Goal: Task Accomplishment & Management: Manage account settings

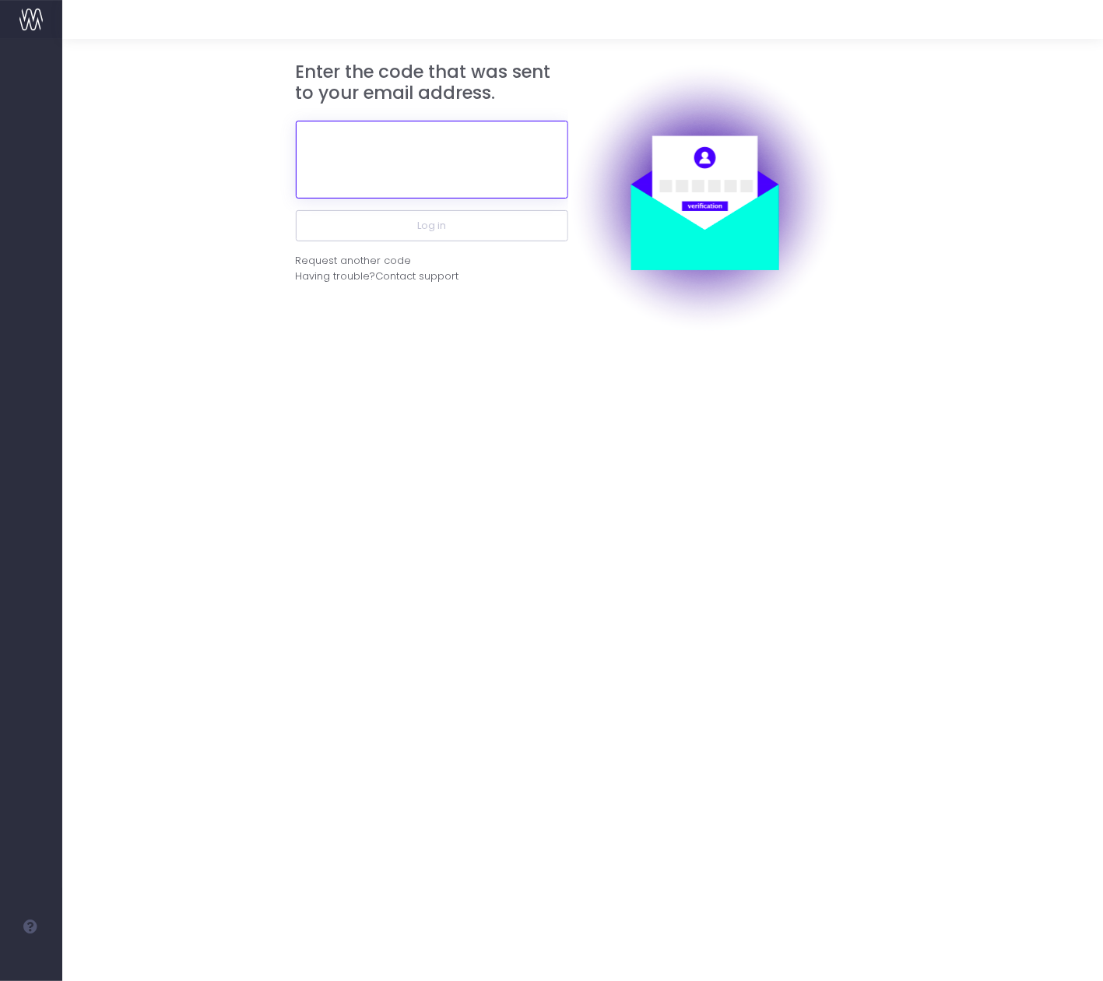
click at [406, 177] on input "text" at bounding box center [432, 160] width 272 height 78
click at [388, 258] on div "Request another code" at bounding box center [354, 261] width 116 height 16
click at [444, 173] on input "text" at bounding box center [432, 160] width 272 height 78
paste input "278317"
type input "278317"
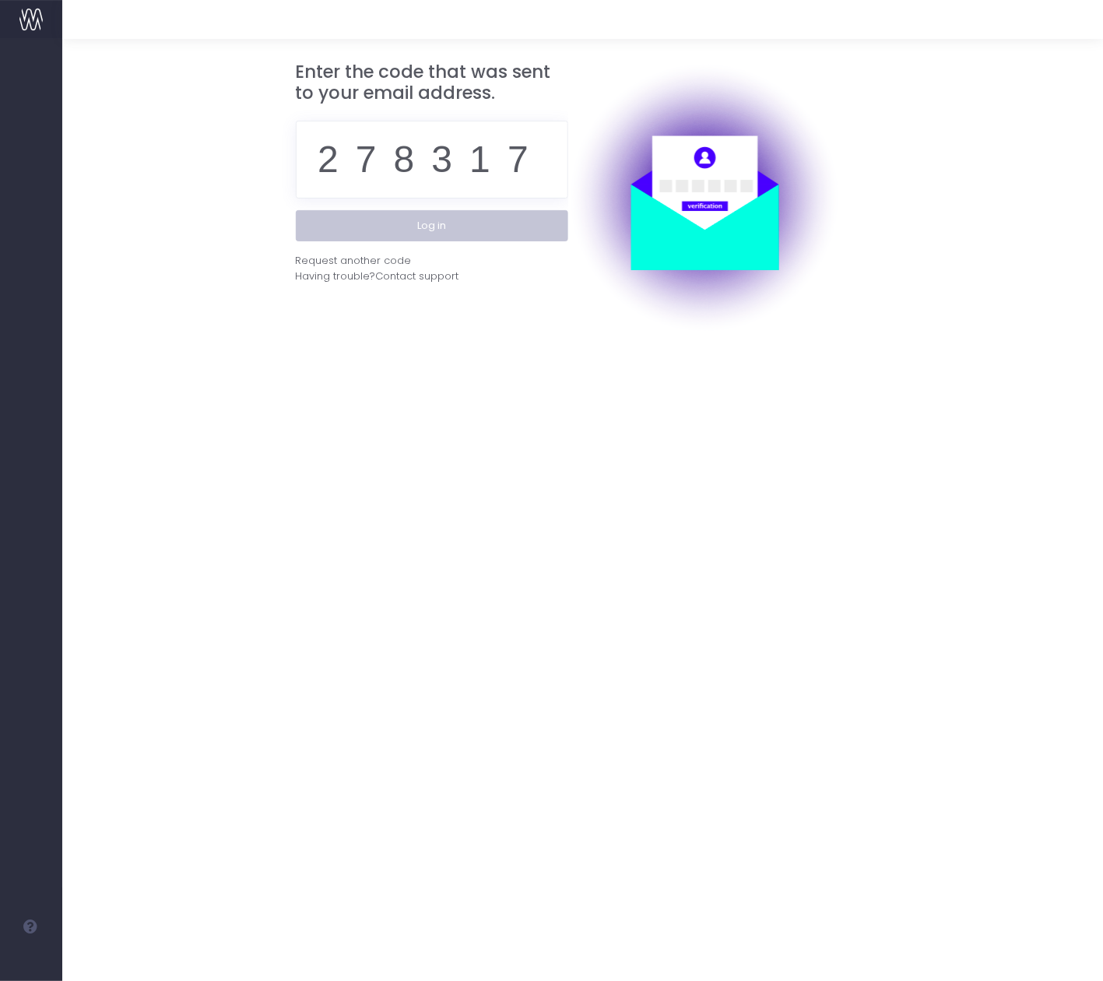
click at [435, 228] on button "Log in" at bounding box center [432, 225] width 272 height 31
